Goal: Transaction & Acquisition: Purchase product/service

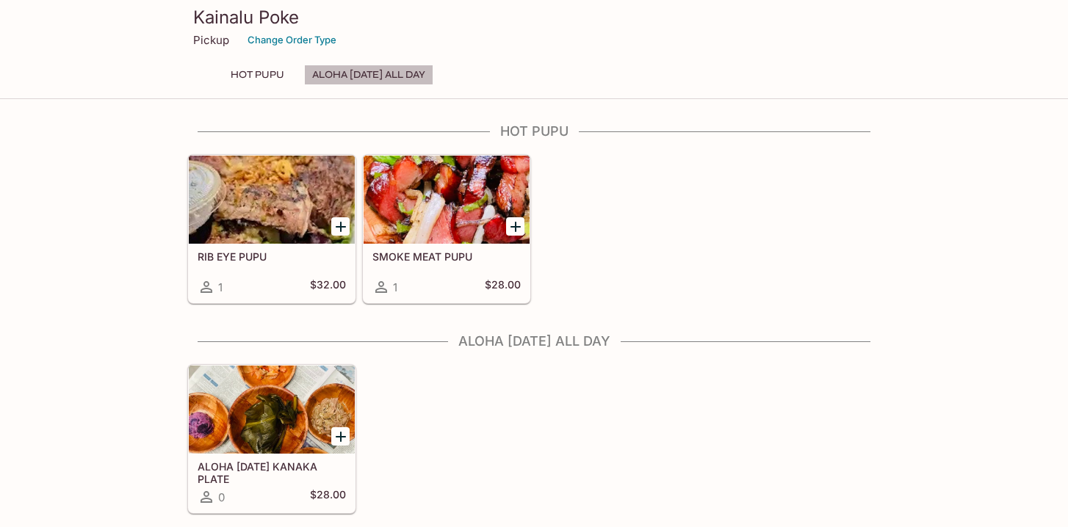
click at [371, 73] on button "ALOHA [DATE] ALL DAY" at bounding box center [368, 75] width 129 height 21
click at [282, 46] on button "Change Order Type" at bounding box center [292, 40] width 102 height 23
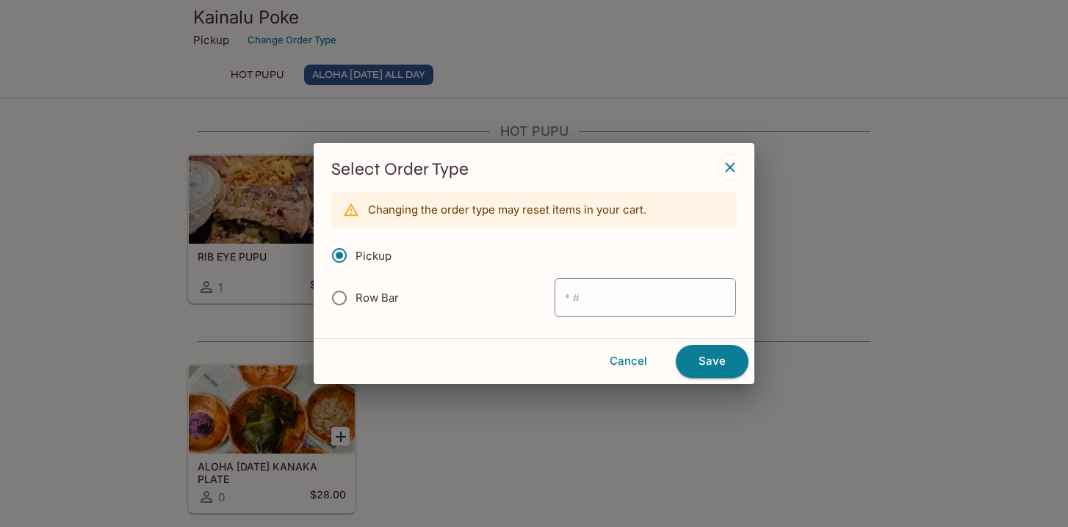
click at [340, 300] on input "Row Bar" at bounding box center [339, 298] width 31 height 31
radio input "true"
click at [725, 173] on icon "button" at bounding box center [730, 168] width 18 height 18
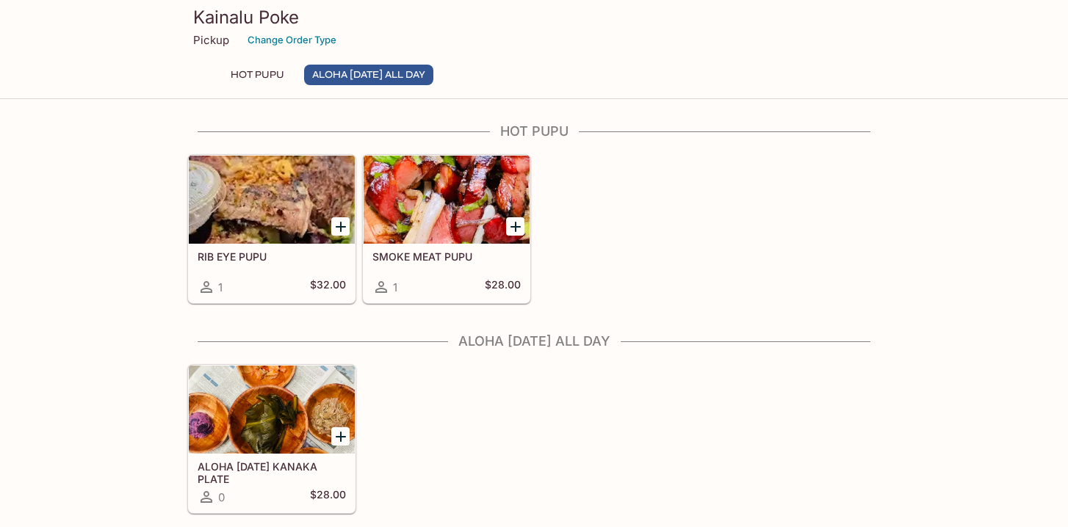
click at [458, 280] on div "1 $28.00" at bounding box center [446, 287] width 148 height 18
click at [377, 73] on button "ALOHA [DATE] ALL DAY" at bounding box center [368, 75] width 129 height 21
click at [287, 41] on button "Change Order Type" at bounding box center [292, 40] width 102 height 23
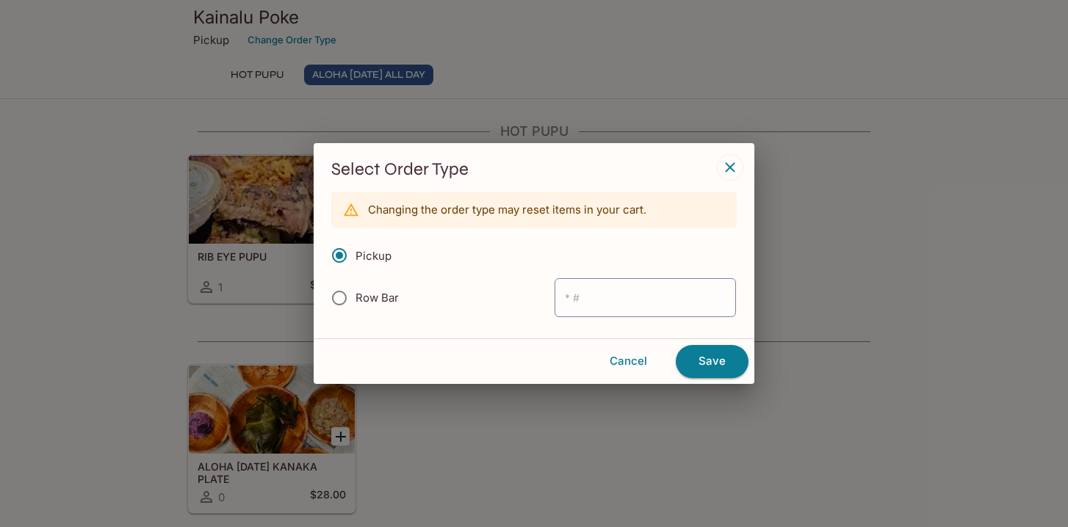
click at [341, 297] on input "Row Bar" at bounding box center [339, 298] width 31 height 31
radio input "true"
click at [711, 358] on button "Save" at bounding box center [712, 361] width 73 height 32
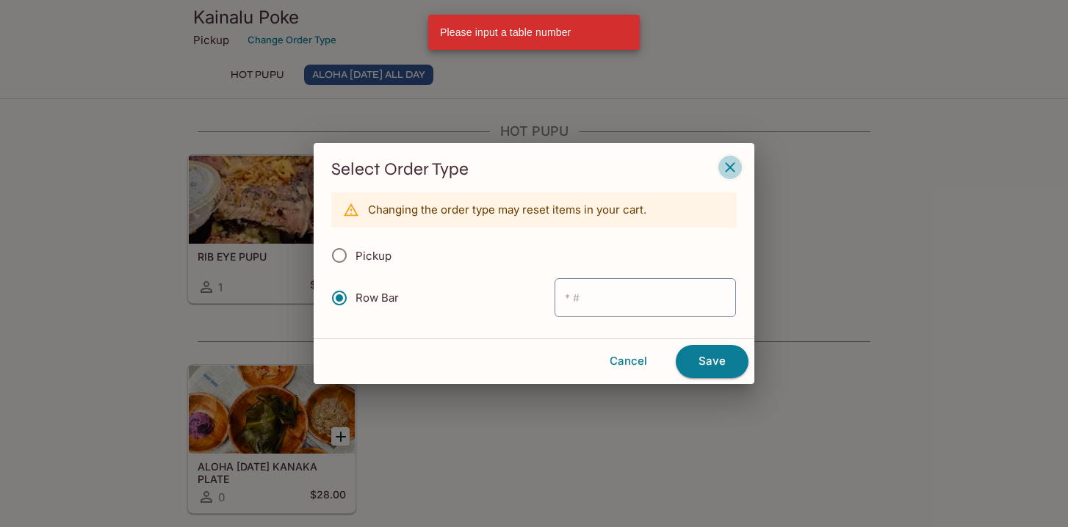
click at [730, 170] on icon "button" at bounding box center [730, 168] width 18 height 18
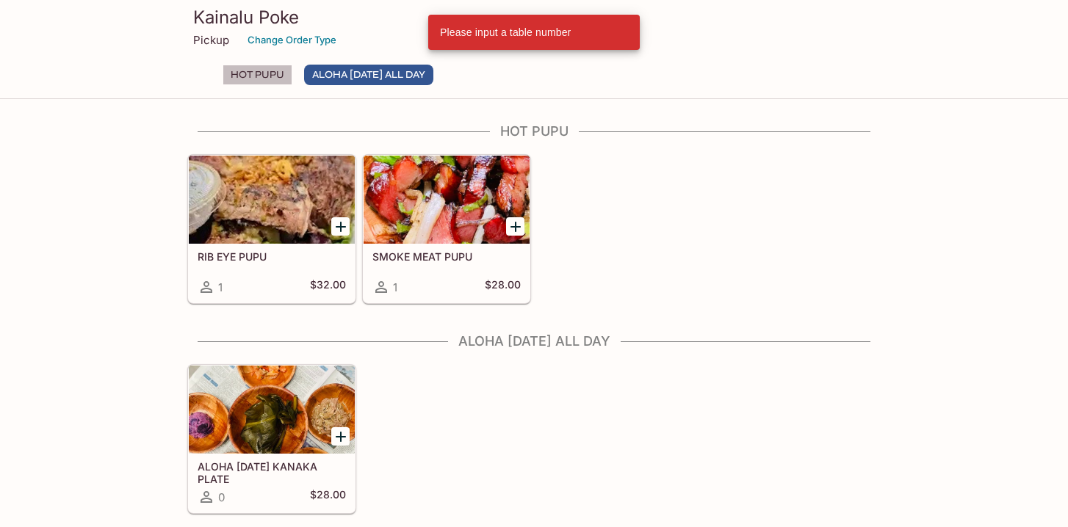
click at [259, 74] on button "HOT PUPU" at bounding box center [258, 75] width 70 height 21
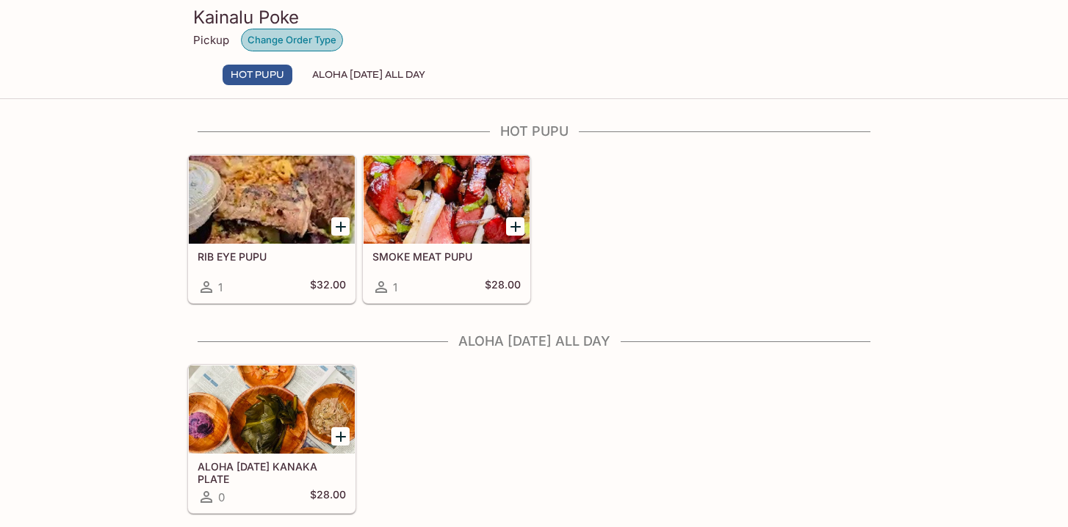
click at [308, 41] on button "Change Order Type" at bounding box center [292, 40] width 102 height 23
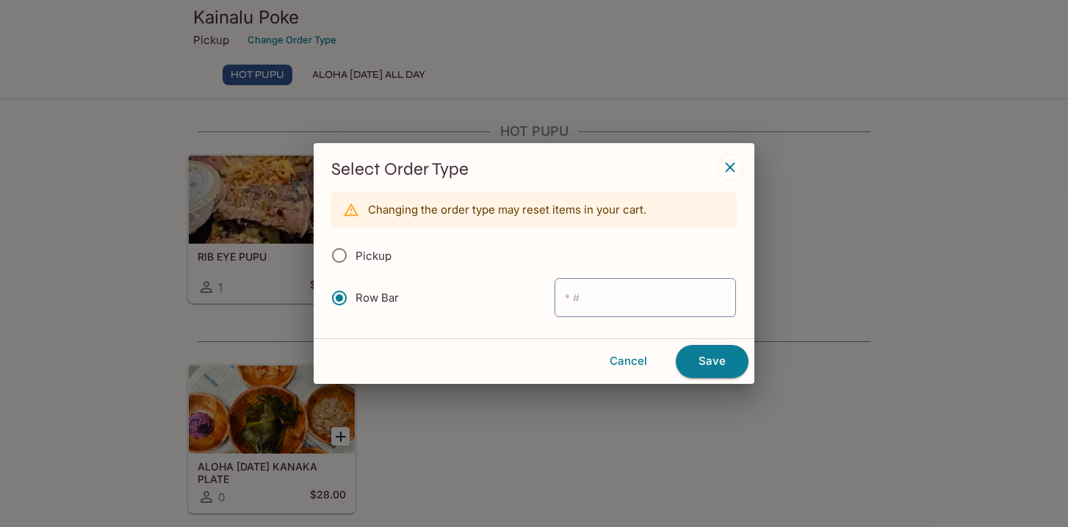
click at [343, 254] on input "Pickup" at bounding box center [339, 255] width 31 height 31
radio input "true"
click at [720, 365] on button "Save" at bounding box center [712, 361] width 73 height 32
